Goal: Transaction & Acquisition: Subscribe to service/newsletter

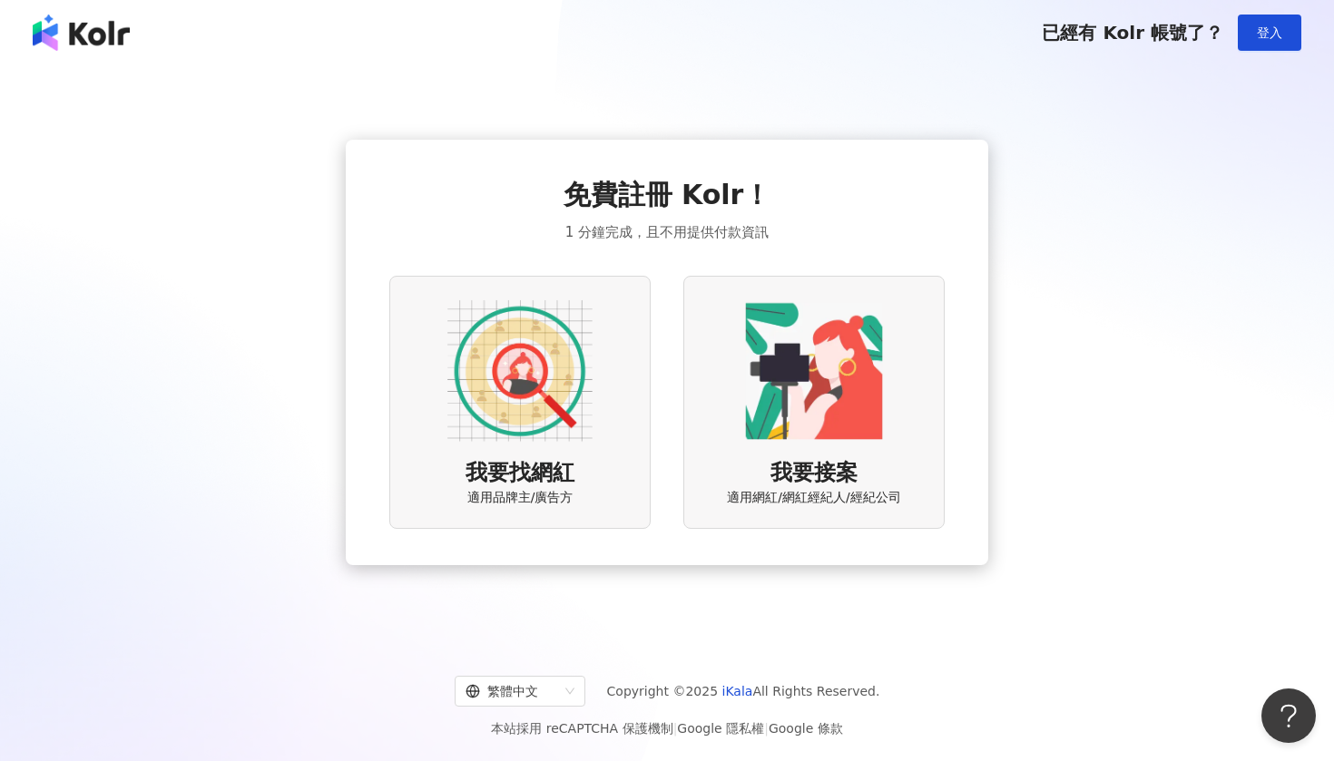
click at [573, 427] on img at bounding box center [519, 370] width 145 height 145
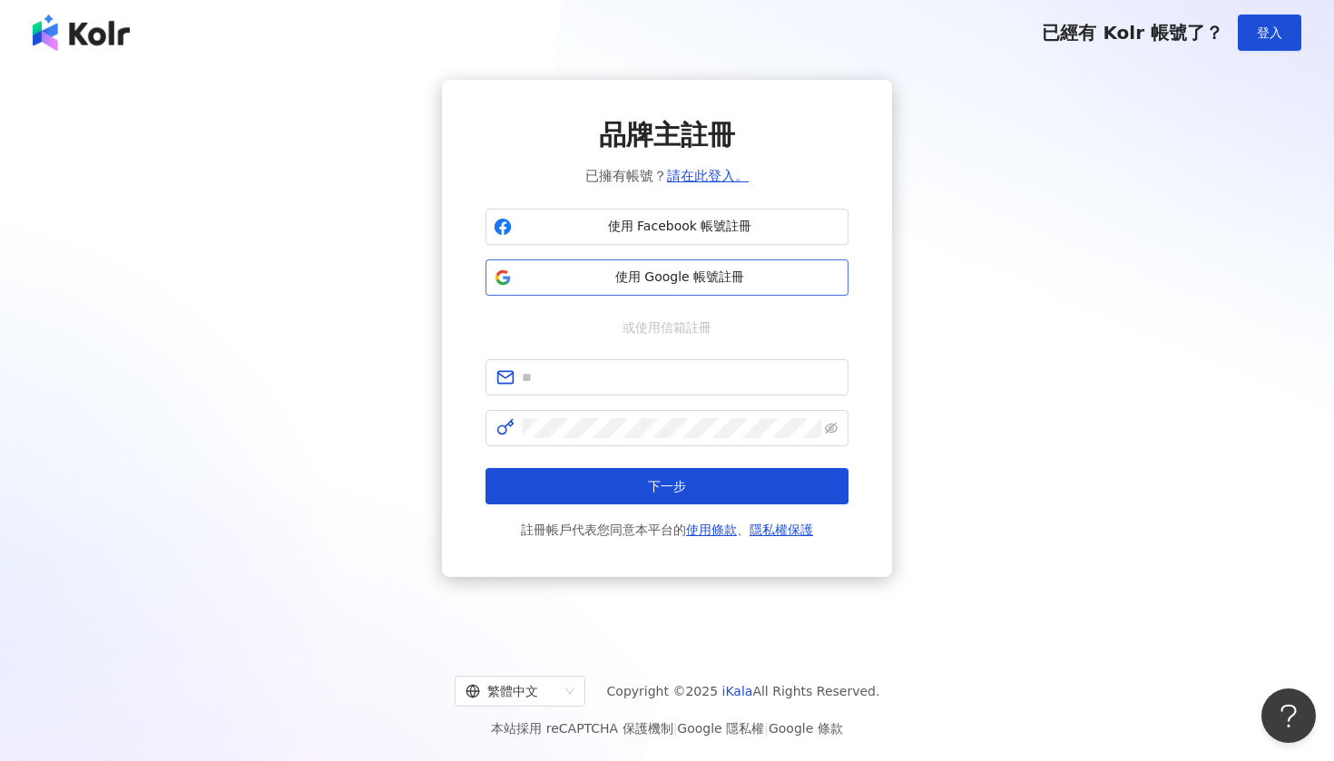
click at [720, 278] on span "使用 Google 帳號註冊" at bounding box center [679, 278] width 321 height 18
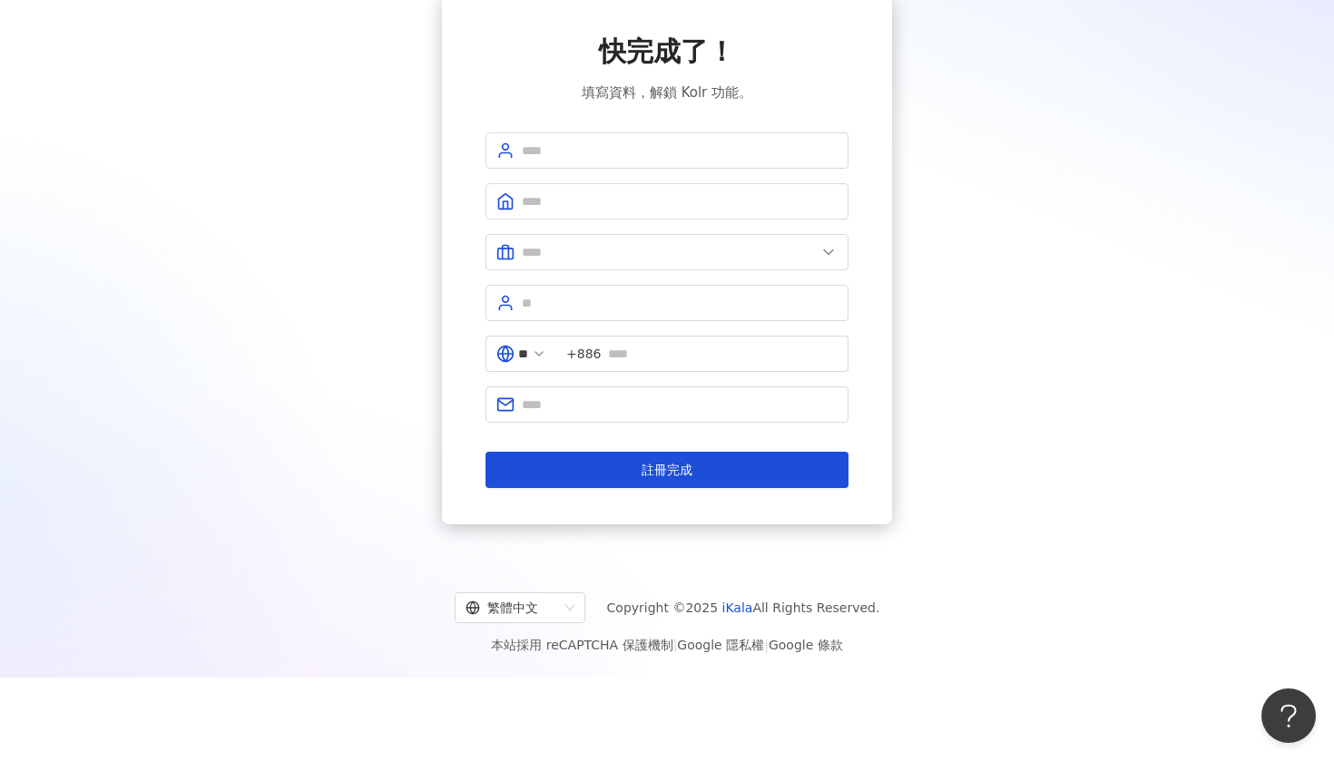
scroll to position [90, 0]
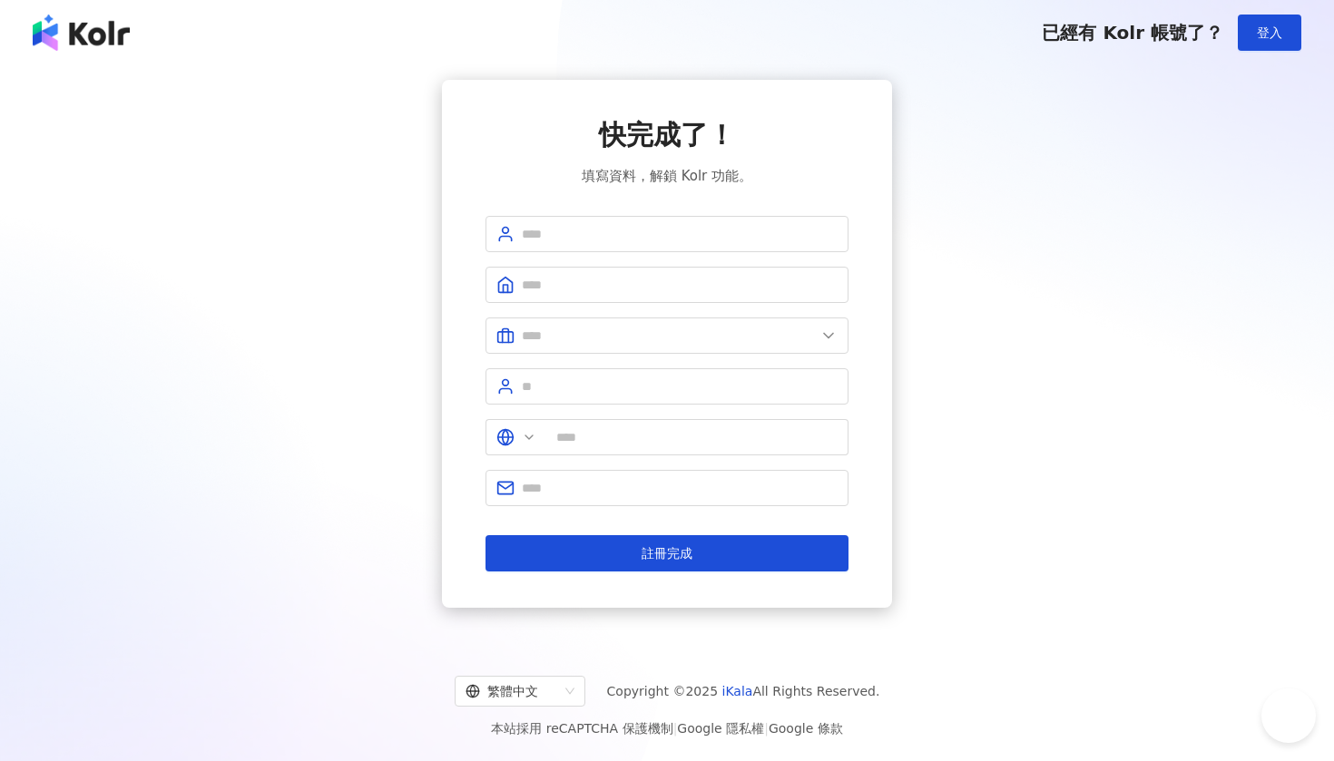
type input "**"
click at [83, 31] on img at bounding box center [81, 33] width 97 height 36
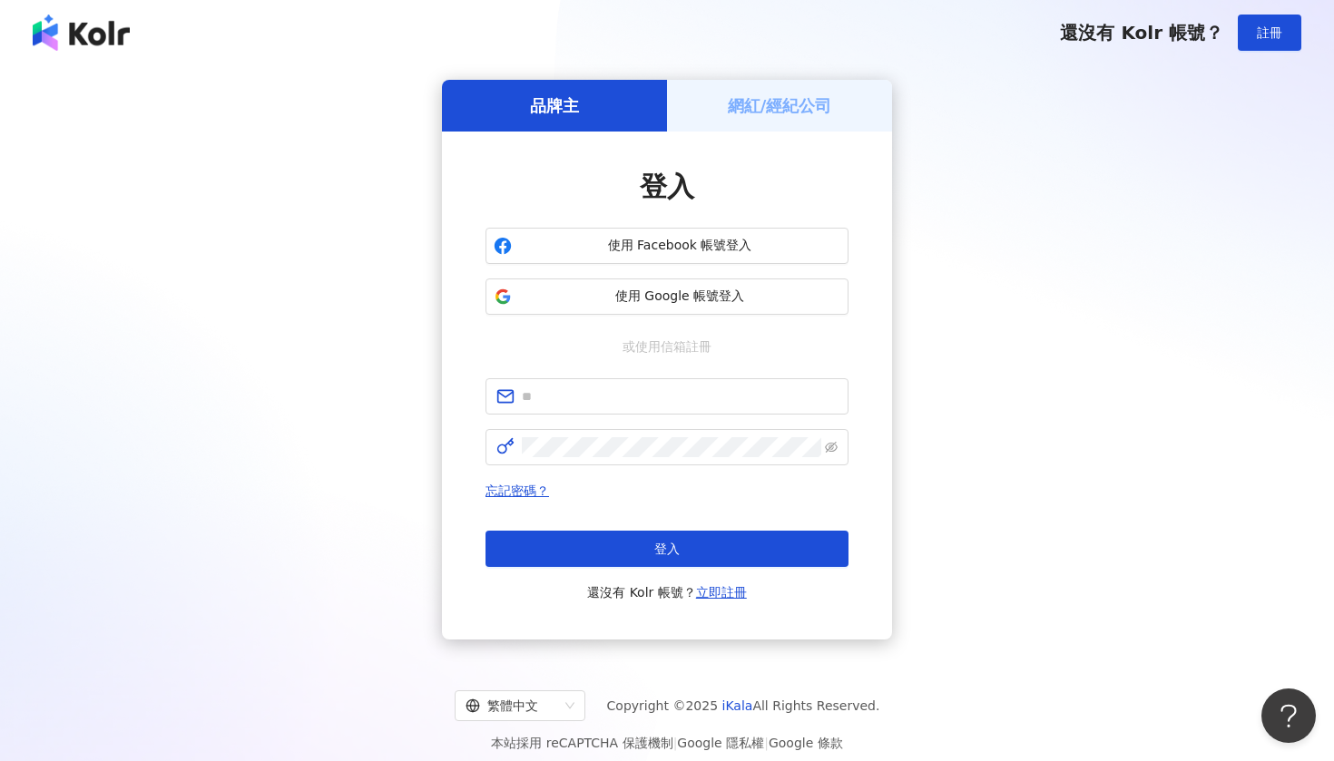
click at [816, 93] on div "網紅/經紀公司" at bounding box center [779, 106] width 225 height 52
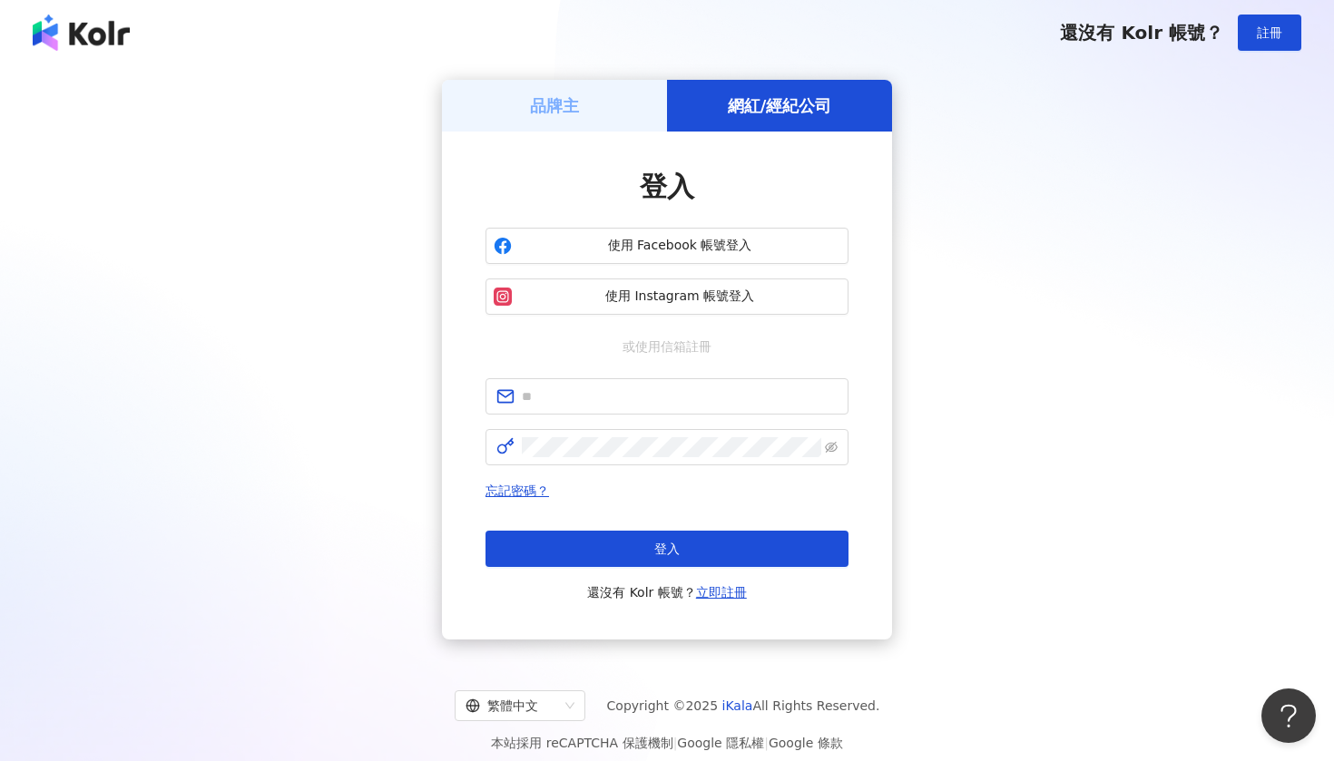
click at [623, 100] on div "品牌主" at bounding box center [554, 106] width 225 height 52
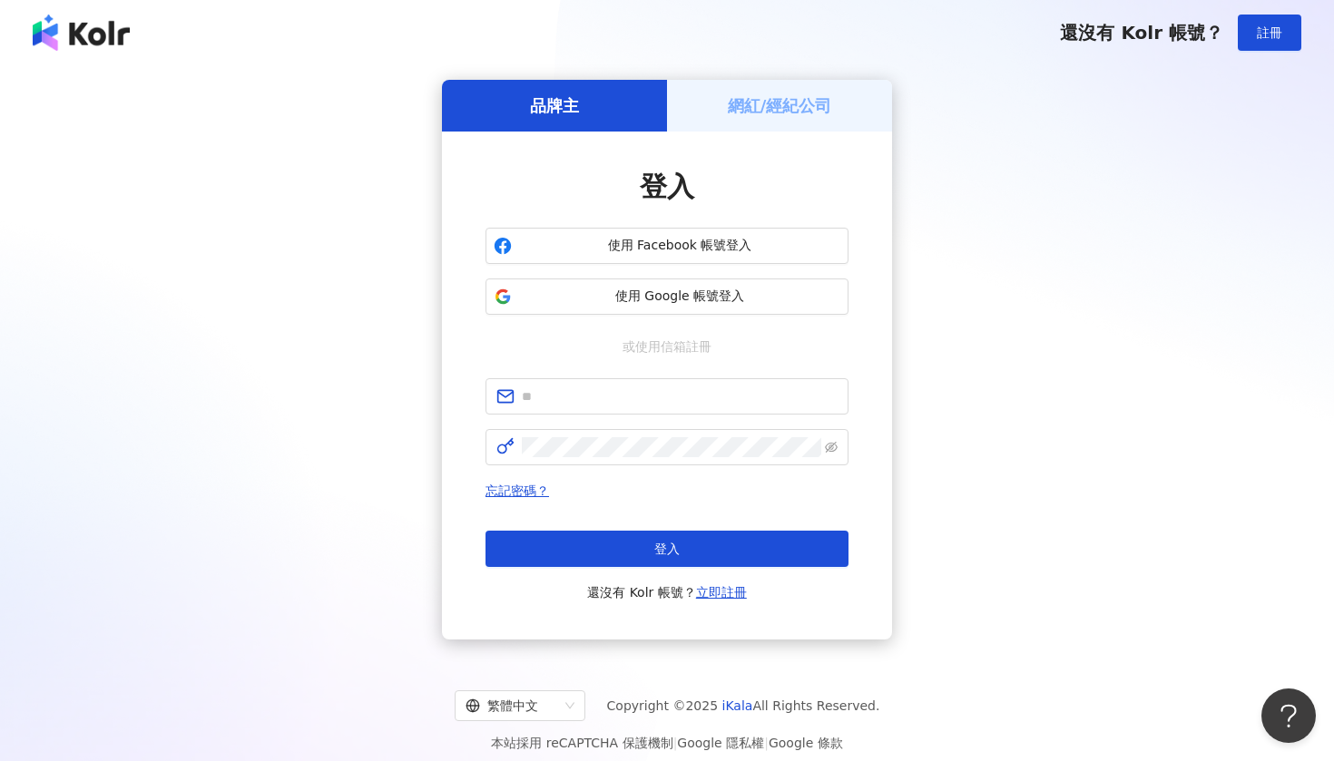
click at [107, 36] on img at bounding box center [81, 33] width 97 height 36
